Goal: Information Seeking & Learning: Learn about a topic

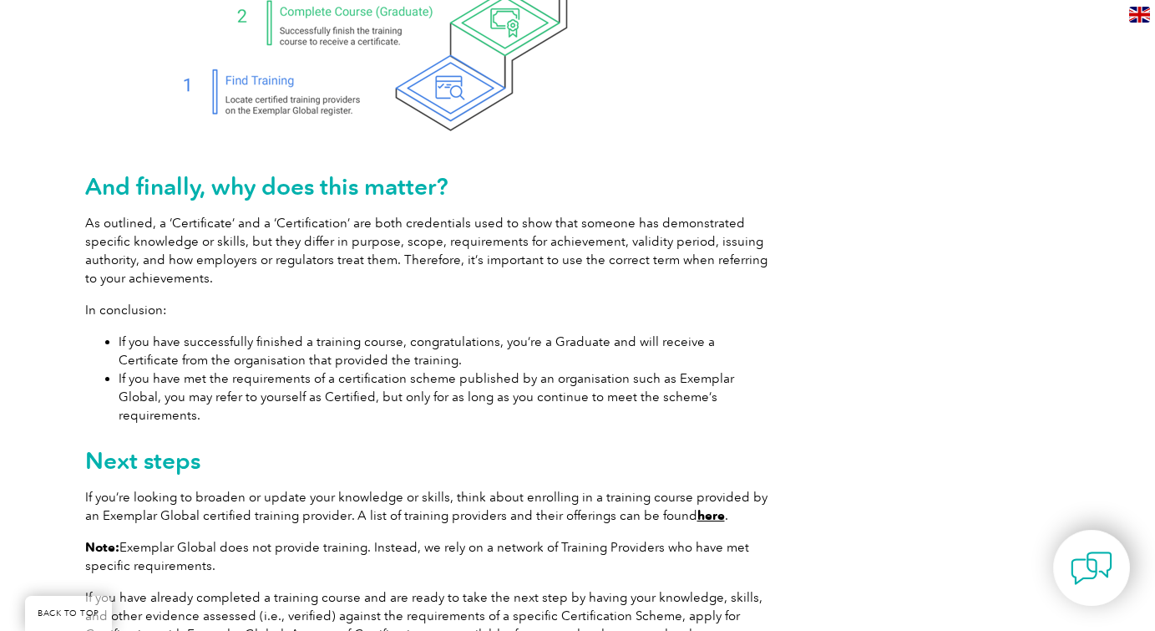
scroll to position [2384, 0]
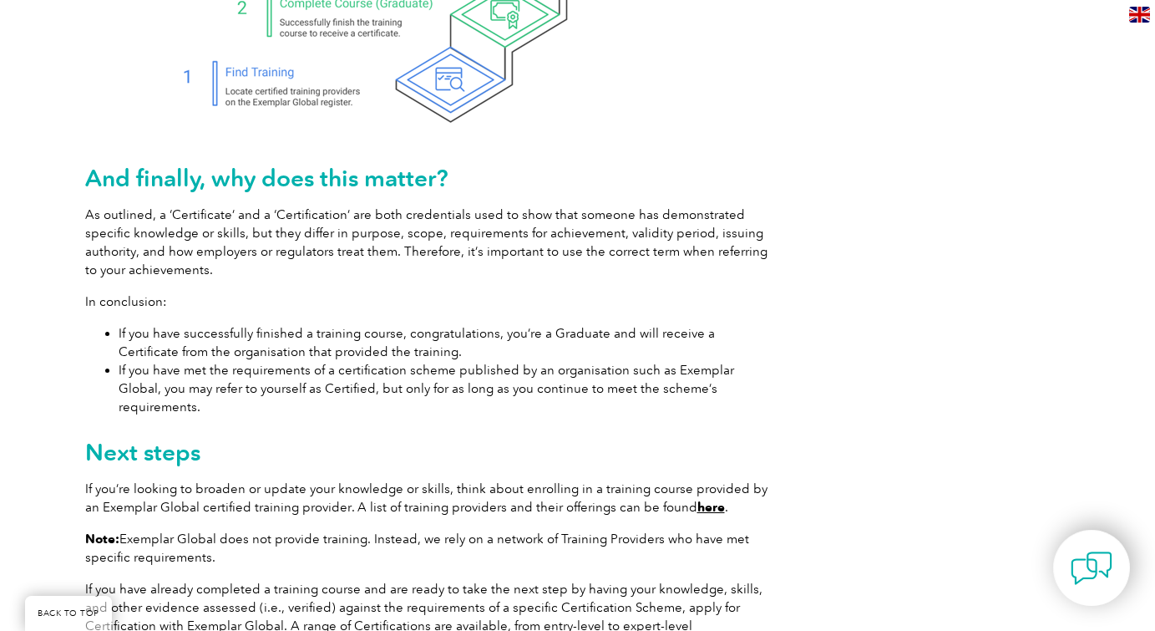
click at [699, 499] on link "here" at bounding box center [711, 506] width 28 height 15
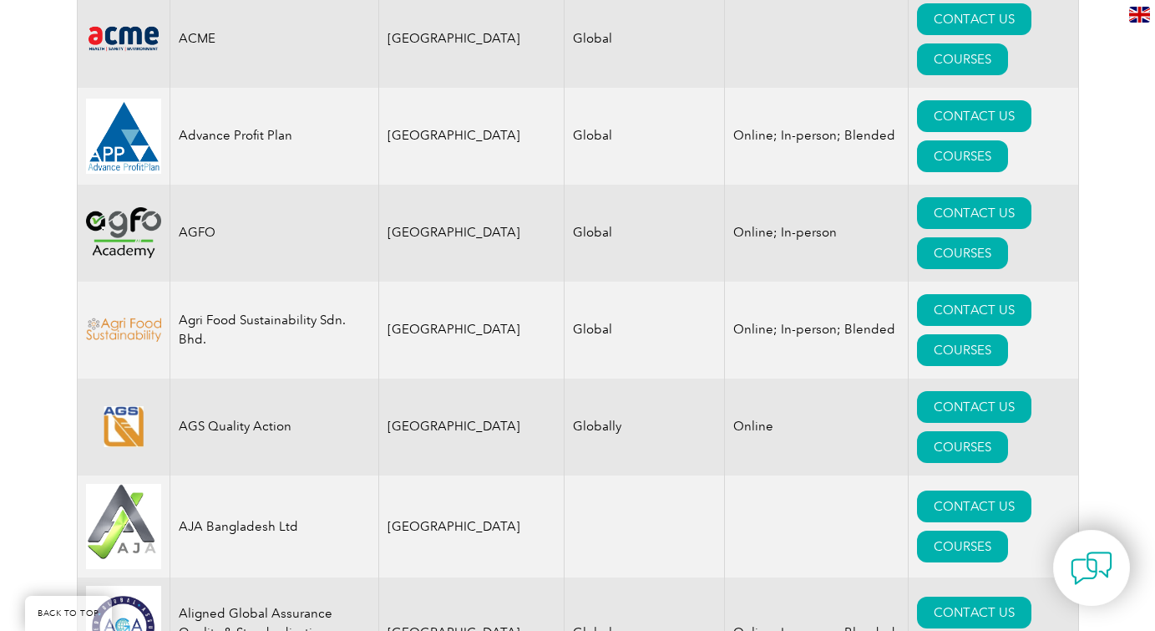
scroll to position [1466, 0]
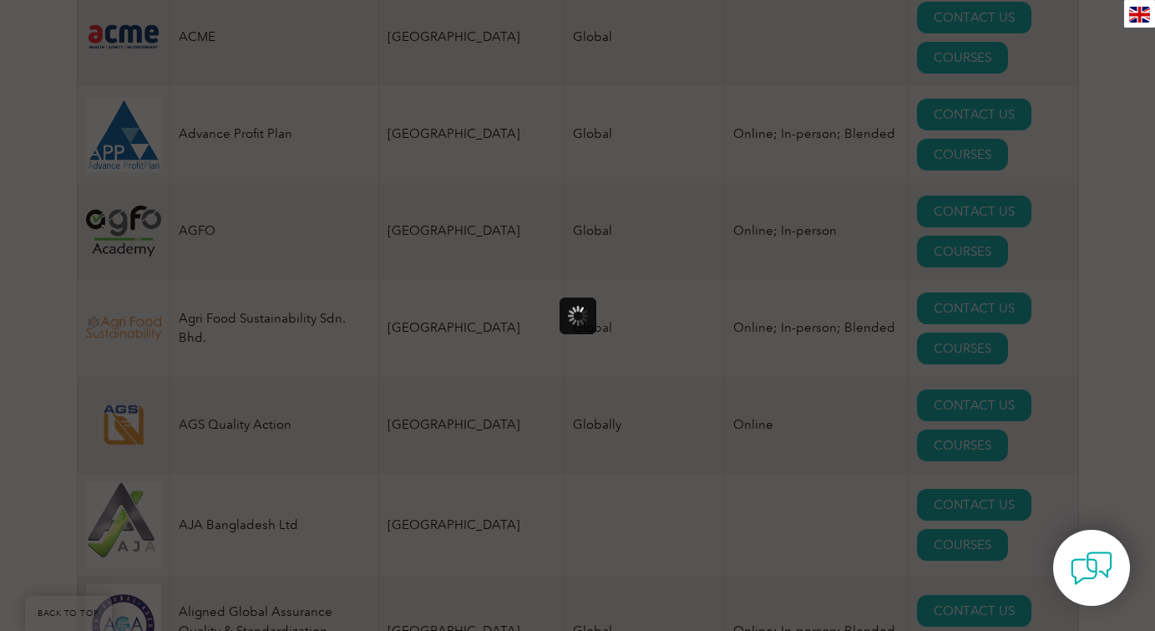
scroll to position [0, 0]
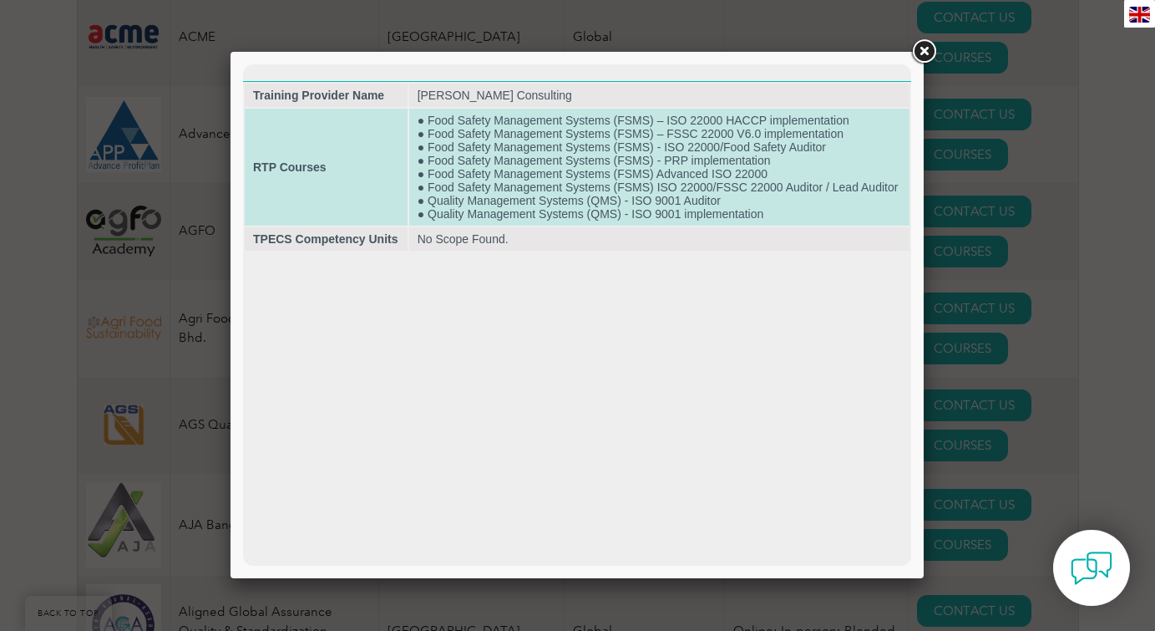
click at [455, 155] on td "● Food Safety Management Systems (FSMS) – ISO 22000 HACCP implementation ● Food…" at bounding box center [659, 167] width 500 height 117
click at [449, 117] on td "● Food Safety Management Systems (FSMS) – ISO 22000 HACCP implementation ● Food…" at bounding box center [659, 167] width 500 height 117
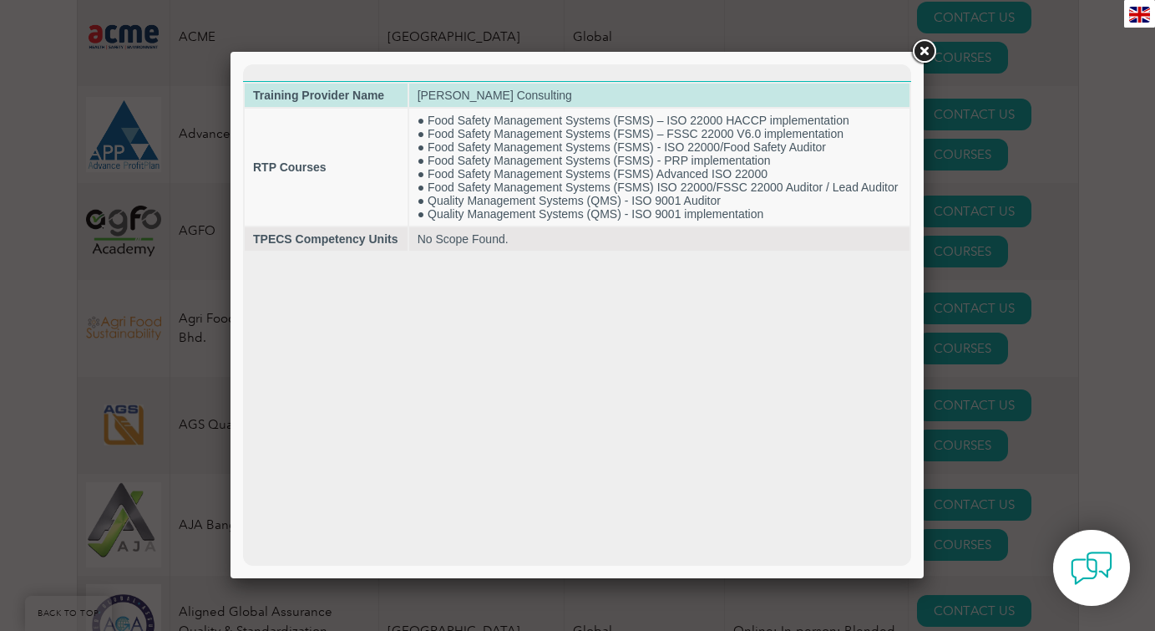
click at [445, 89] on td "[PERSON_NAME] Consulting" at bounding box center [659, 95] width 500 height 23
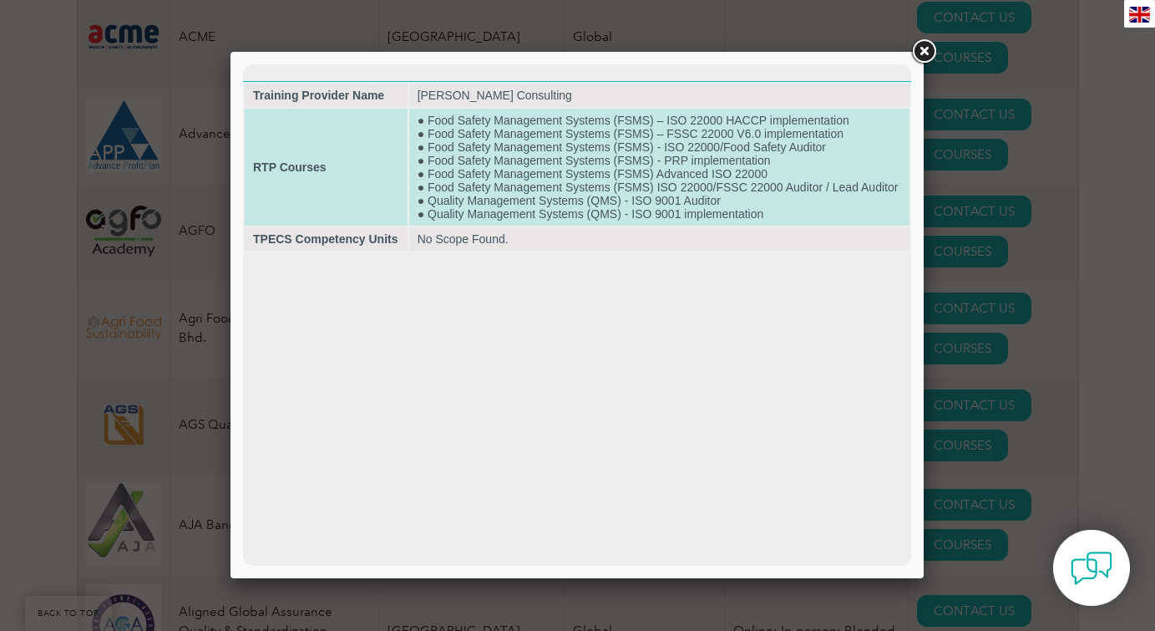
click at [439, 119] on td "● Food Safety Management Systems (FSMS) – ISO 22000 HACCP implementation ● Food…" at bounding box center [659, 167] width 500 height 117
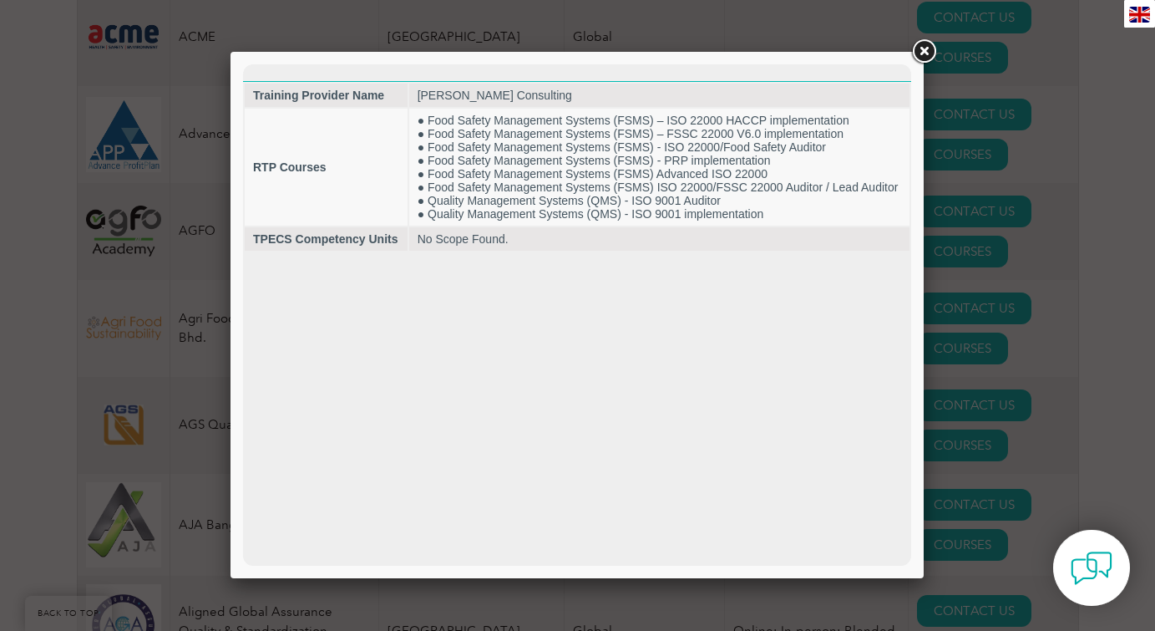
click at [929, 48] on link at bounding box center [924, 52] width 30 height 30
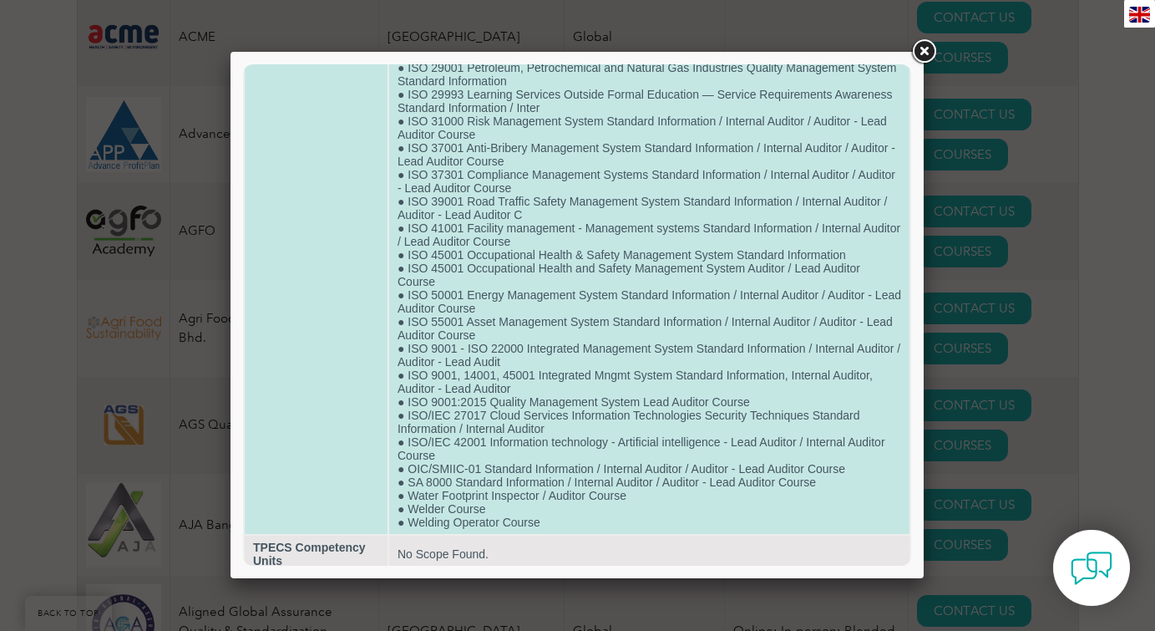
scroll to position [1026, 0]
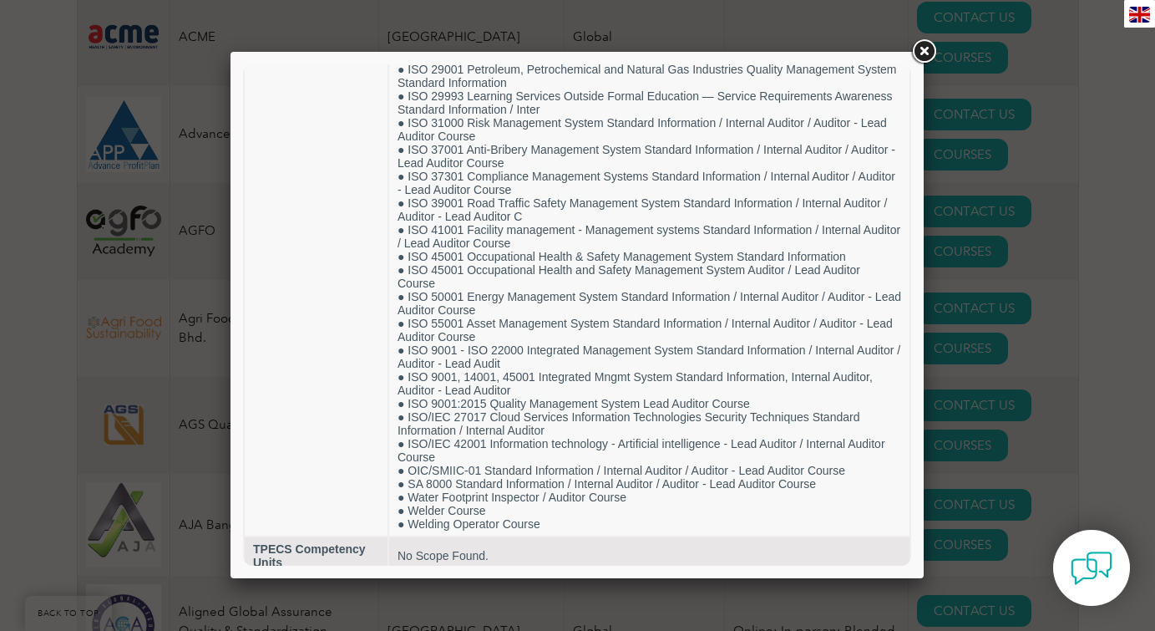
click at [923, 47] on link at bounding box center [924, 52] width 30 height 30
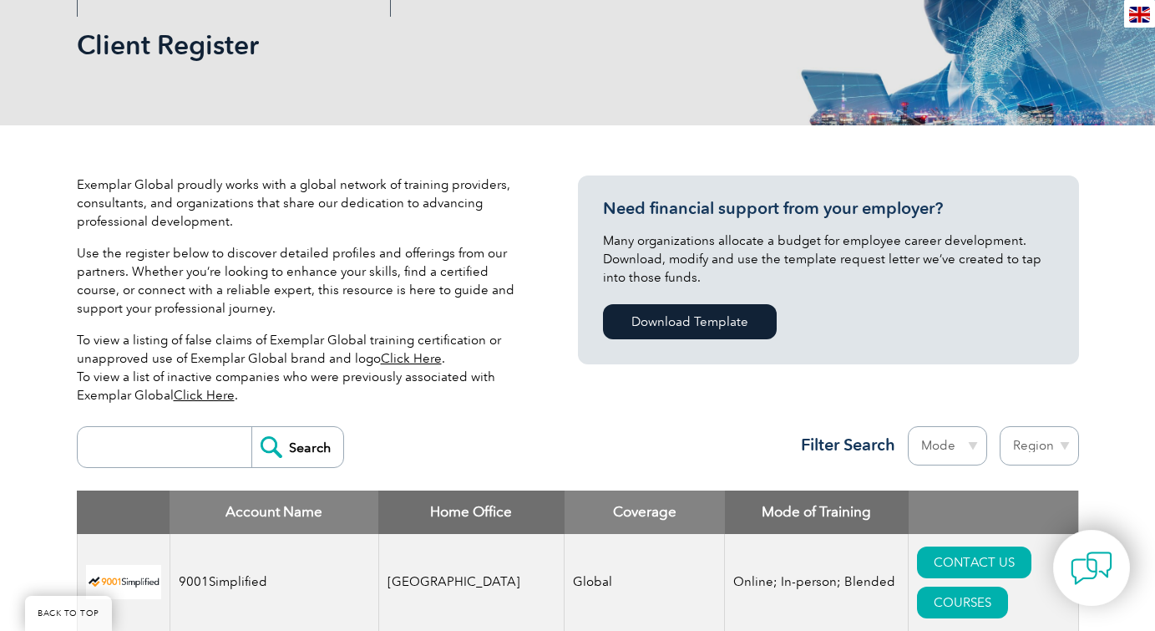
scroll to position [246, 0]
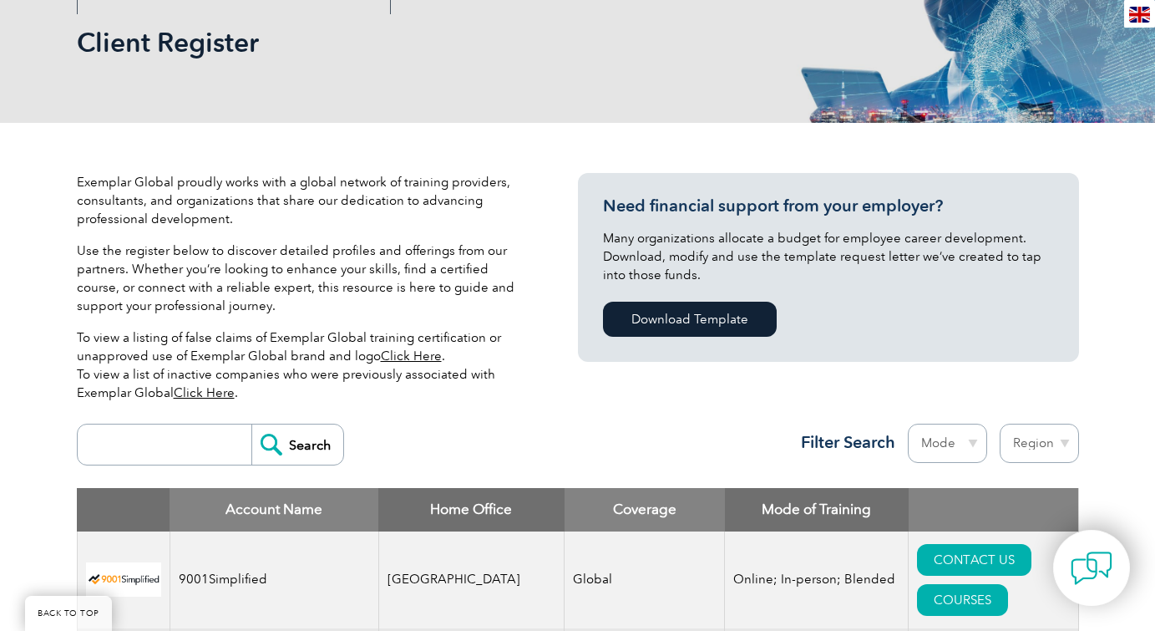
select select "[GEOGRAPHIC_DATA]"
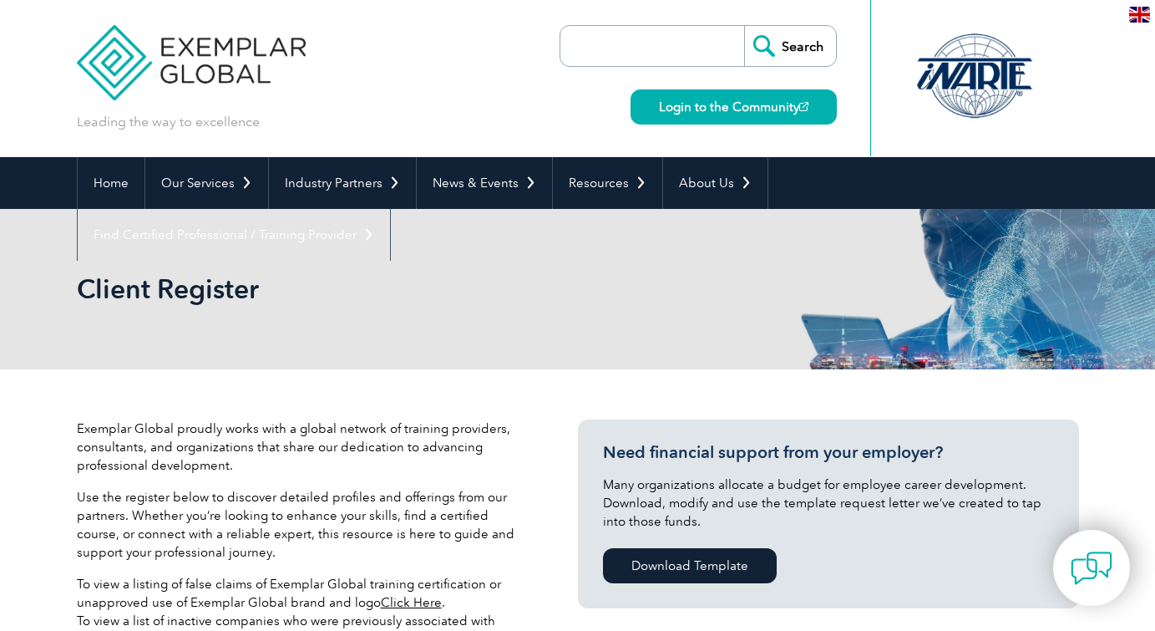
select select "[GEOGRAPHIC_DATA]"
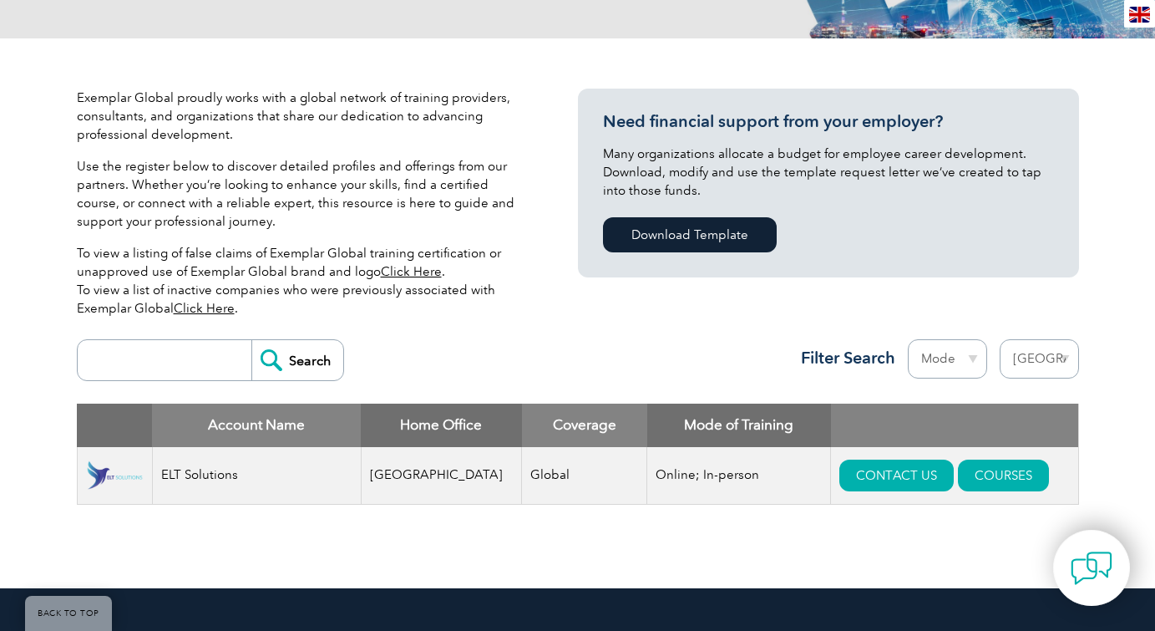
scroll to position [594, 0]
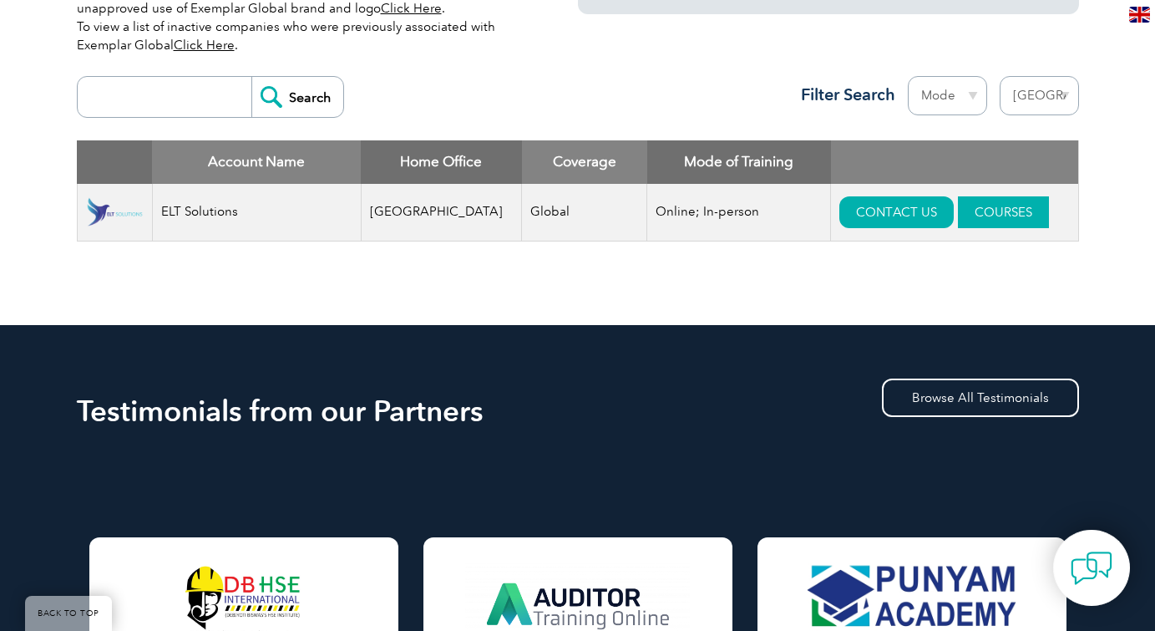
click at [987, 208] on link "COURSES" at bounding box center [1003, 212] width 91 height 32
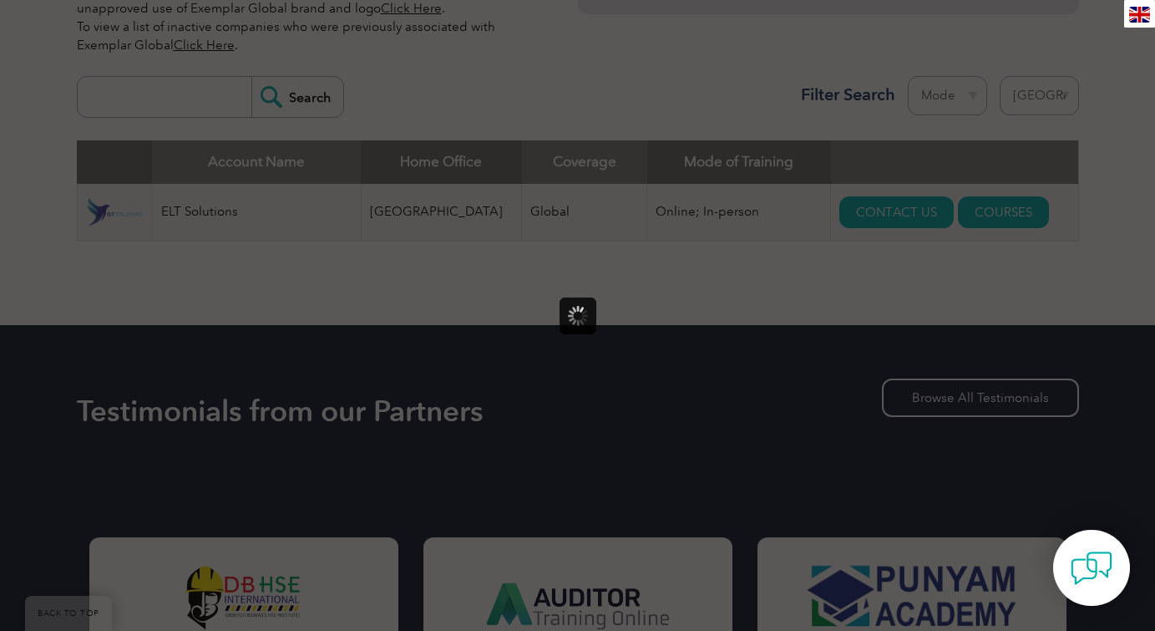
scroll to position [0, 0]
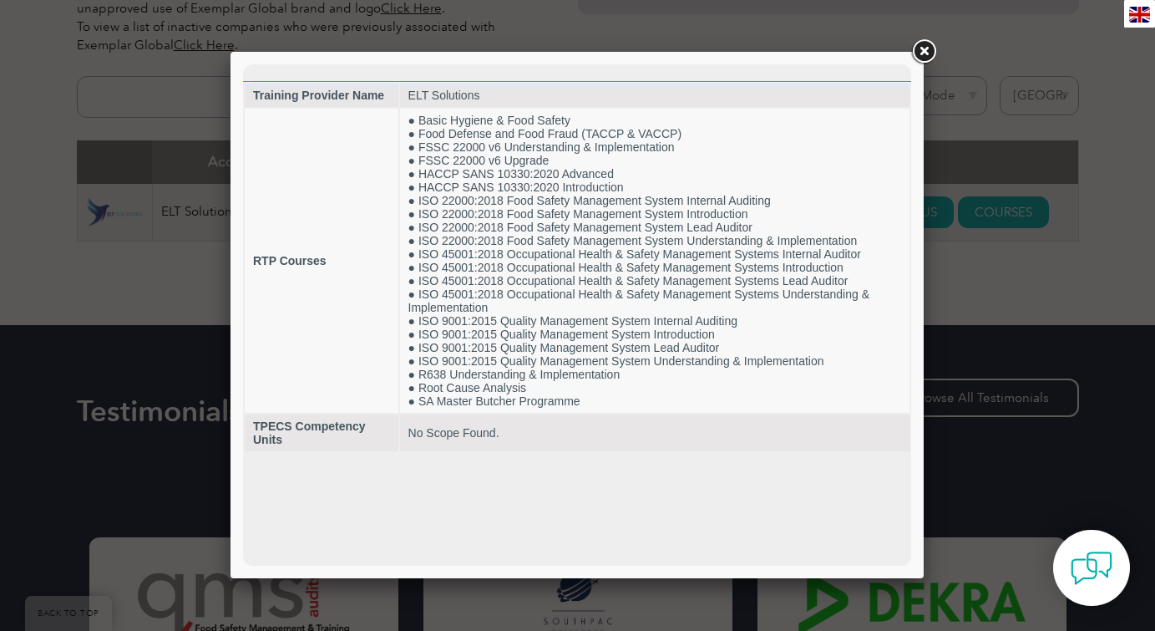
click at [925, 52] on link at bounding box center [924, 52] width 30 height 30
